Goal: Information Seeking & Learning: Check status

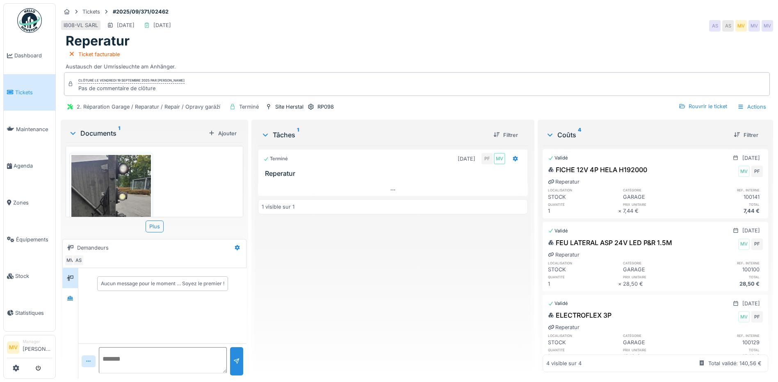
scroll to position [92, 0]
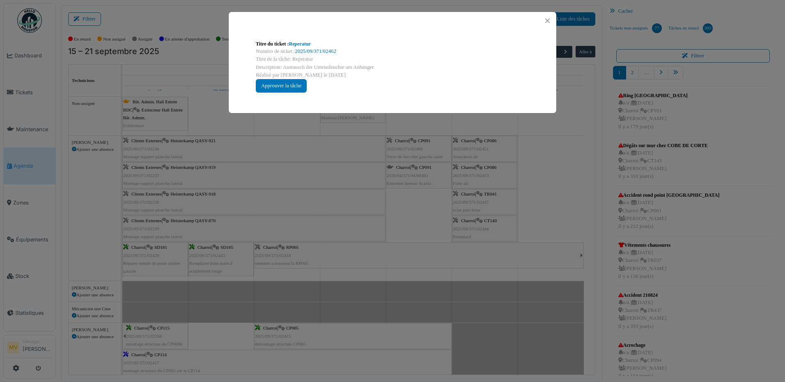
scroll to position [421, 0]
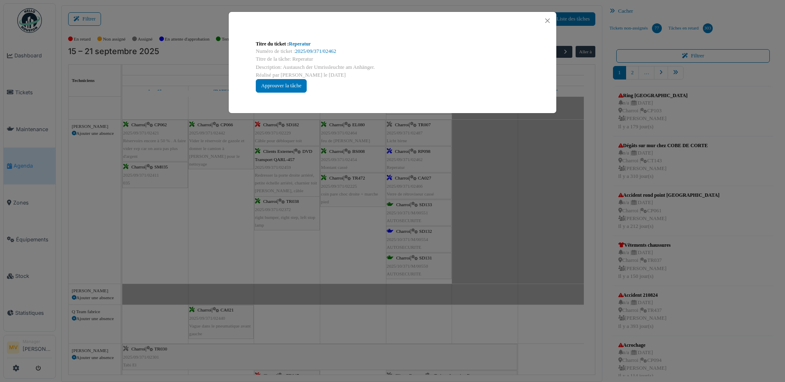
click at [40, 240] on div "Titre du ticket : Reperatur Numéro de ticket : 2025/09/371/02462 Titre de la tâ…" at bounding box center [392, 191] width 785 height 382
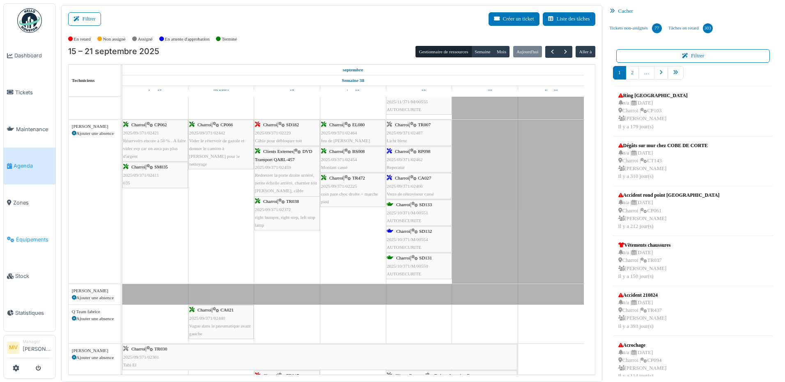
click at [40, 240] on span "Équipements" at bounding box center [34, 240] width 36 height 8
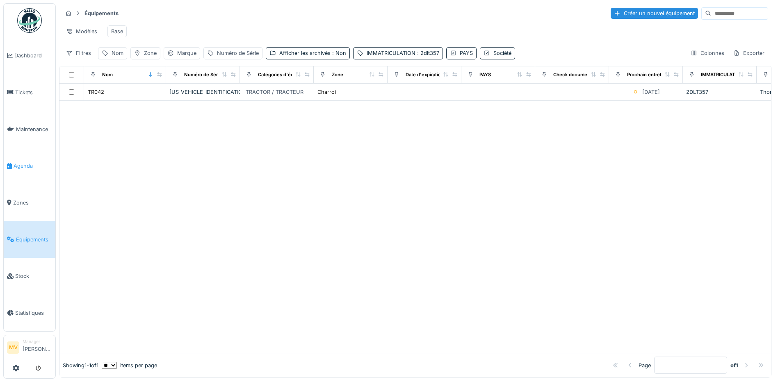
click at [27, 164] on span "Agenda" at bounding box center [33, 166] width 39 height 8
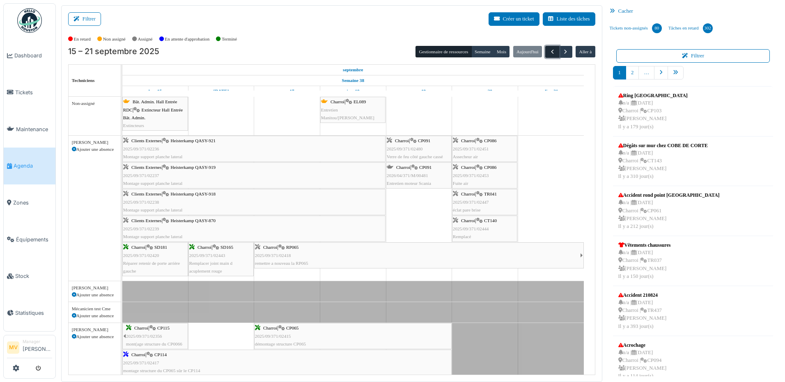
click at [549, 50] on span "button" at bounding box center [552, 51] width 7 height 7
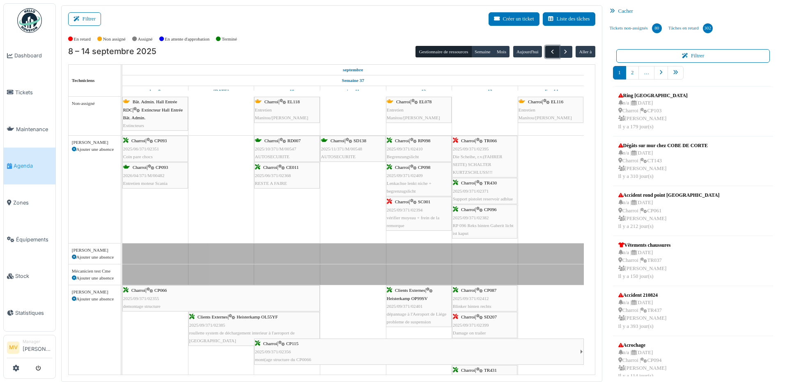
click at [549, 50] on span "button" at bounding box center [552, 51] width 7 height 7
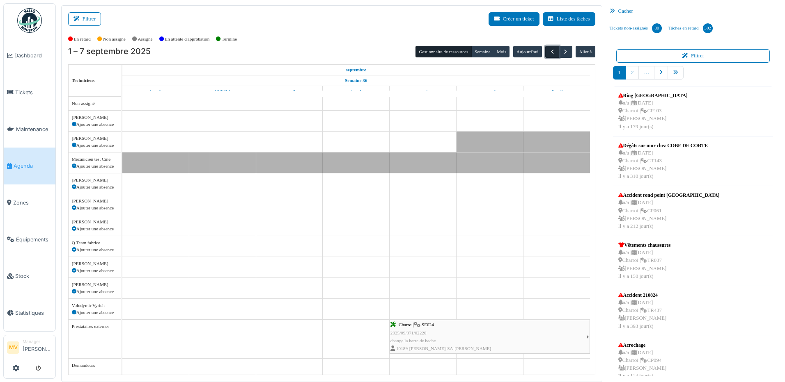
click at [549, 50] on span "button" at bounding box center [552, 51] width 7 height 7
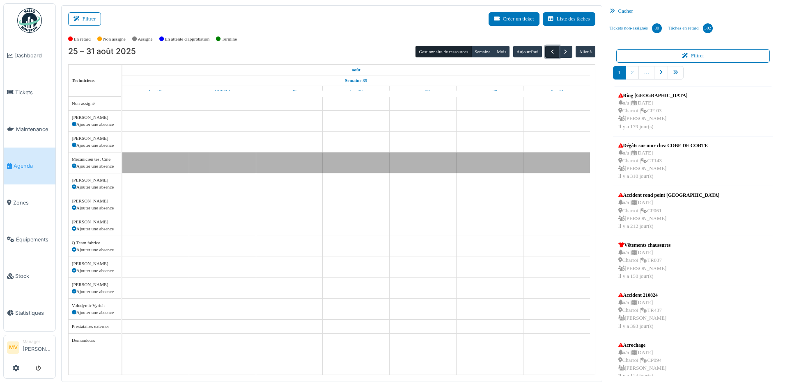
click at [549, 50] on span "button" at bounding box center [552, 51] width 7 height 7
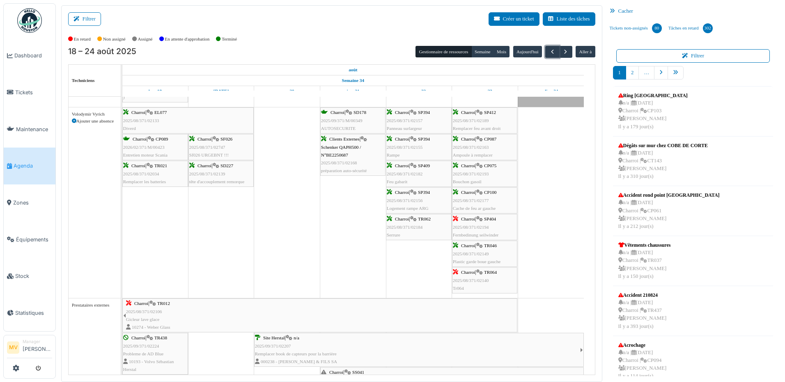
click at [468, 223] on div "Charroi | SP404 2025/08/371/02194 Fernbedinung seilwinder" at bounding box center [485, 227] width 64 height 24
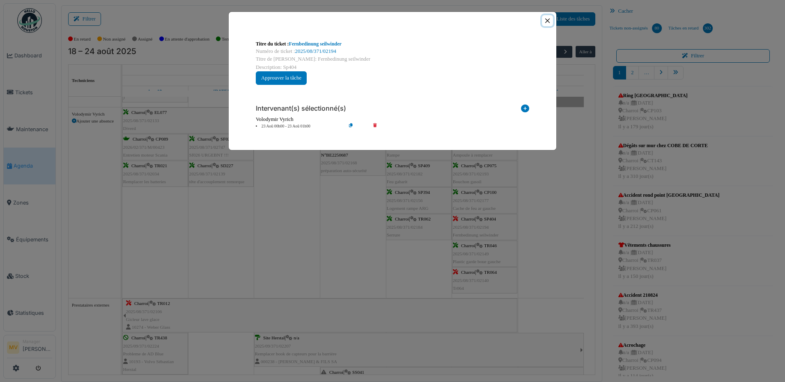
click at [545, 21] on button "Close" at bounding box center [547, 20] width 11 height 11
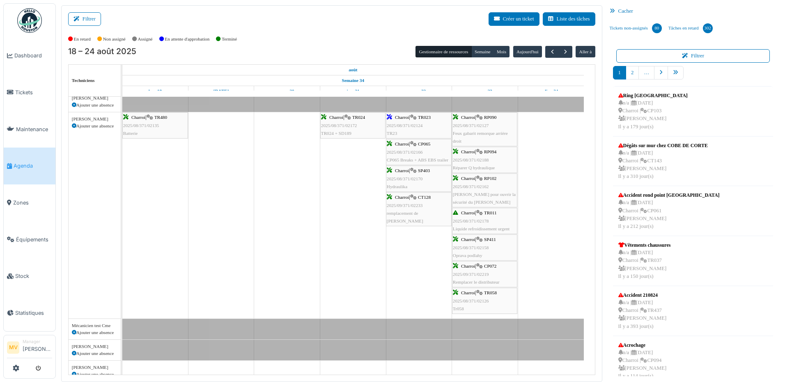
click at [480, 247] on span "2025/08/371/02158" at bounding box center [471, 247] width 36 height 5
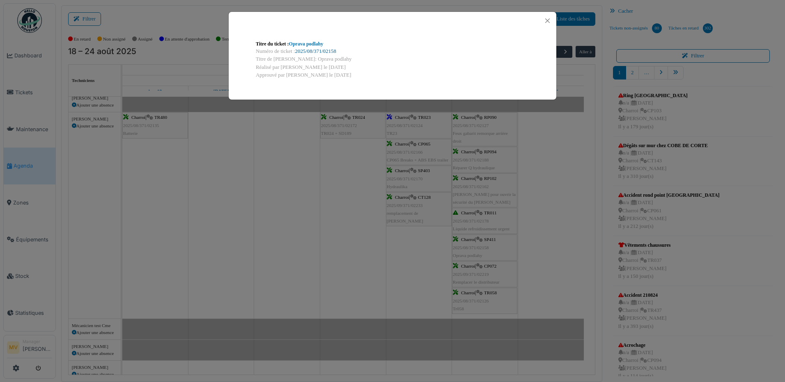
click at [326, 54] on link "2025/08/371/02158" at bounding box center [315, 51] width 41 height 6
click at [550, 19] on button "Close" at bounding box center [547, 20] width 11 height 11
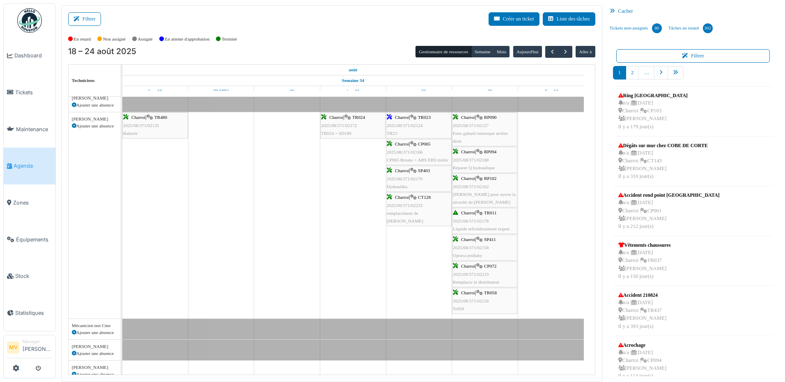
click at [398, 174] on div "Charroi | SP403 2025/08/371/02170 Hydraulika" at bounding box center [419, 179] width 64 height 24
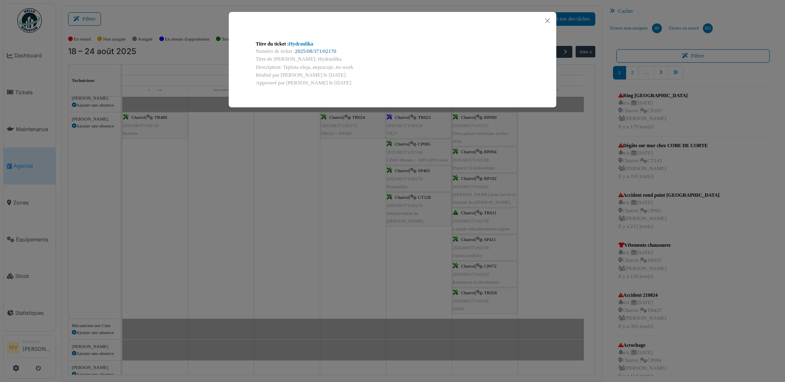
click at [320, 49] on link "2025/08/371/02170" at bounding box center [315, 51] width 41 height 6
click at [544, 19] on button "Close" at bounding box center [547, 20] width 11 height 11
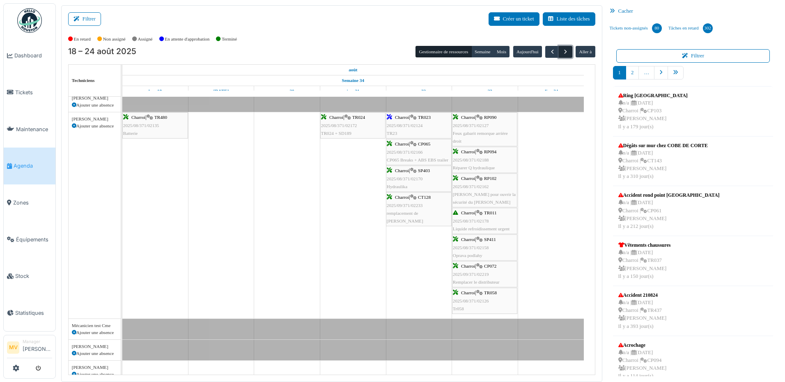
click at [563, 53] on span "button" at bounding box center [565, 51] width 7 height 7
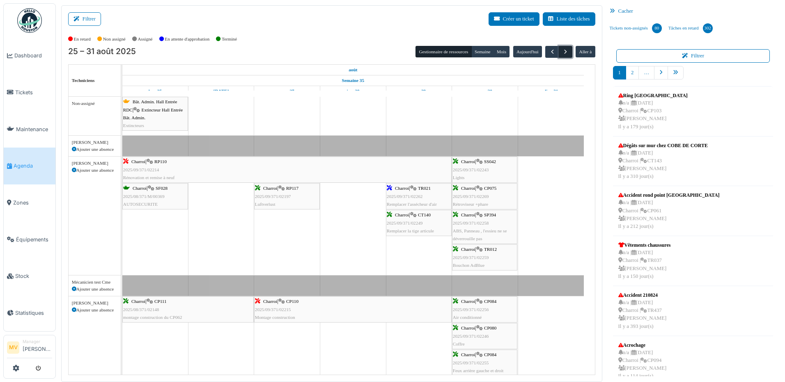
click at [562, 51] on span "button" at bounding box center [565, 51] width 7 height 7
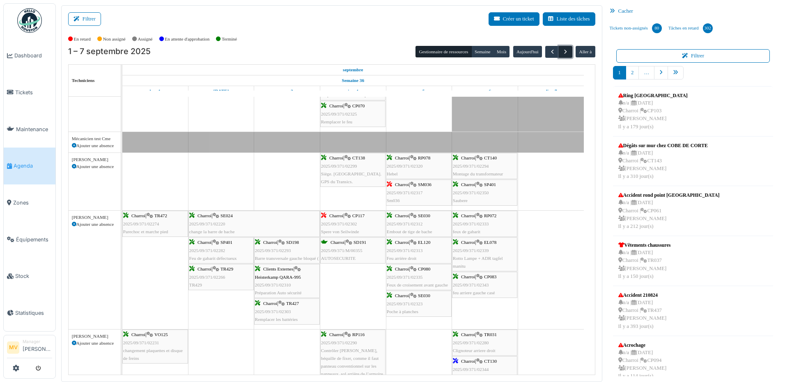
click at [562, 55] on span "button" at bounding box center [565, 51] width 7 height 7
